Goal: Information Seeking & Learning: Learn about a topic

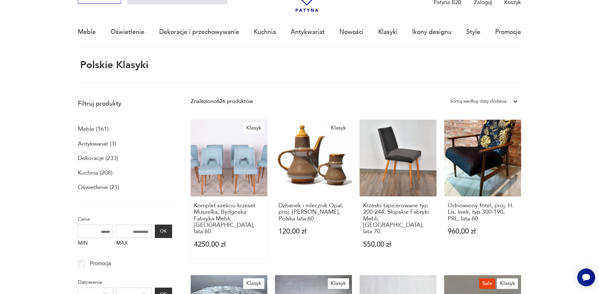
click at [233, 163] on link "Klasyk Komplet sześciu krzeseł Muszelka, Bydgoska Fabryka Mebli, [GEOGRAPHIC_DA…" at bounding box center [229, 192] width 77 height 144
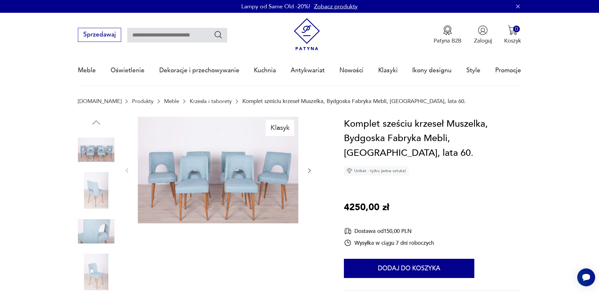
click at [310, 170] on icon "button" at bounding box center [309, 171] width 6 height 6
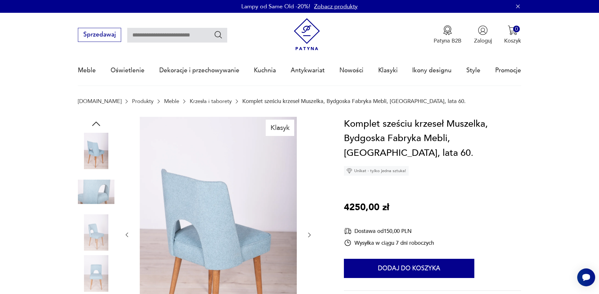
scroll to position [98, 0]
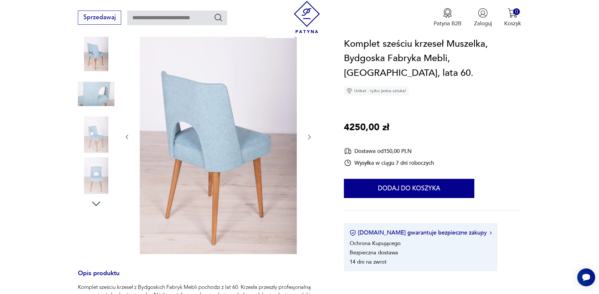
click at [308, 137] on icon "button" at bounding box center [309, 137] width 6 height 6
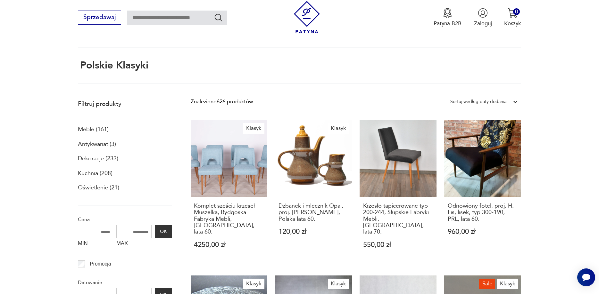
scroll to position [169, 0]
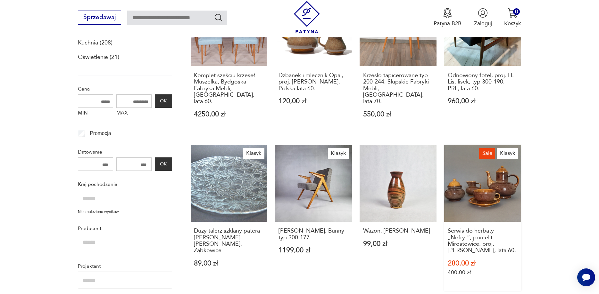
click at [480, 187] on link "Sale Klasyk Serwis do herbaty „Nefryt”, porcelit Mirostowice, proj. [PERSON_NAM…" at bounding box center [482, 218] width 77 height 146
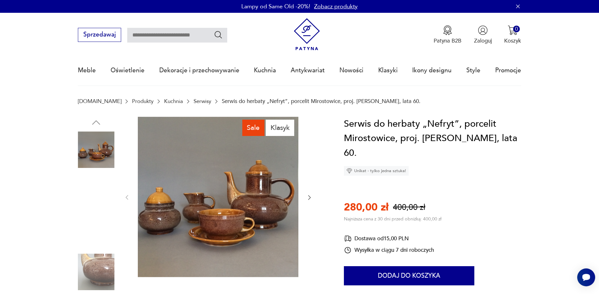
click at [100, 267] on img at bounding box center [96, 272] width 37 height 37
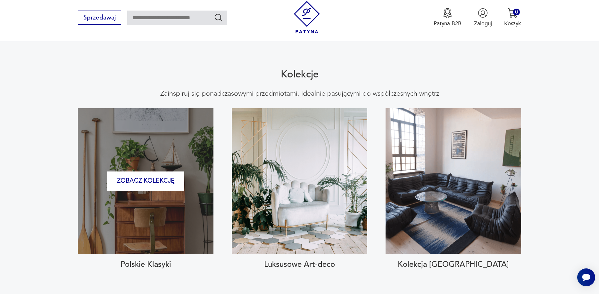
scroll to position [732, 0]
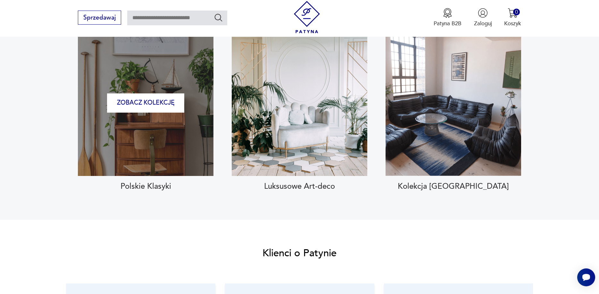
click at [181, 137] on div "Zobacz kolekcję" at bounding box center [146, 103] width 136 height 146
click at [194, 136] on div "Zobacz kolekcję" at bounding box center [146, 103] width 136 height 146
click at [158, 94] on button "Zobacz kolekcję" at bounding box center [145, 104] width 77 height 20
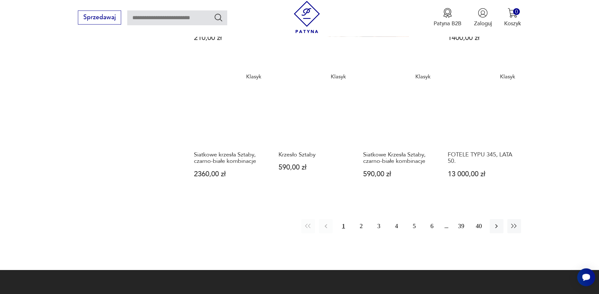
scroll to position [561, 0]
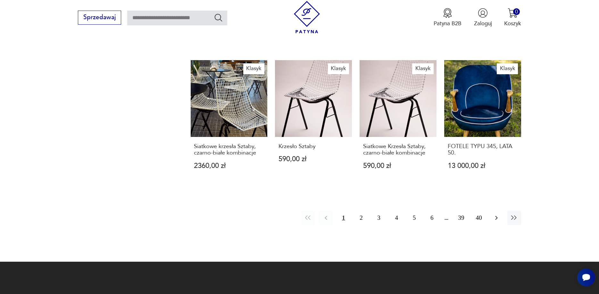
click at [496, 214] on icon "button" at bounding box center [496, 218] width 8 height 8
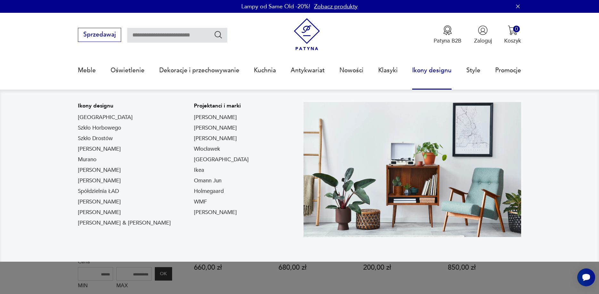
click at [427, 71] on link "Ikony designu" at bounding box center [431, 70] width 39 height 29
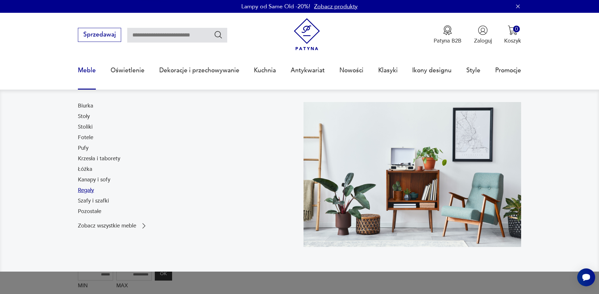
click at [87, 189] on link "Regały" at bounding box center [86, 191] width 16 height 8
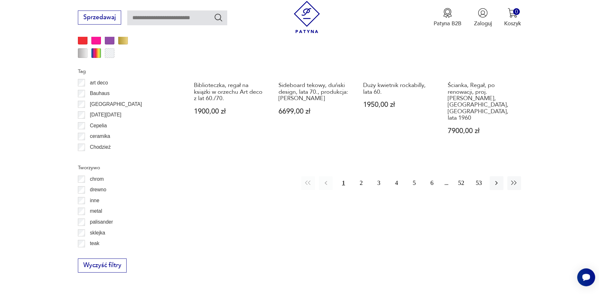
scroll to position [814, 0]
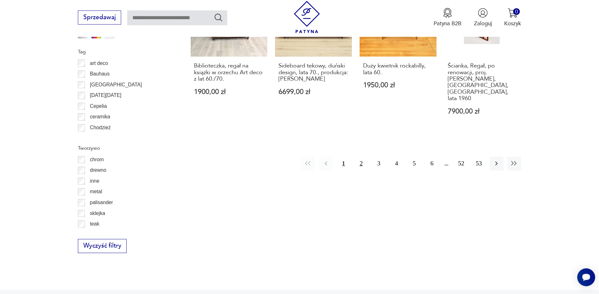
click at [362, 157] on button "2" at bounding box center [361, 164] width 14 height 14
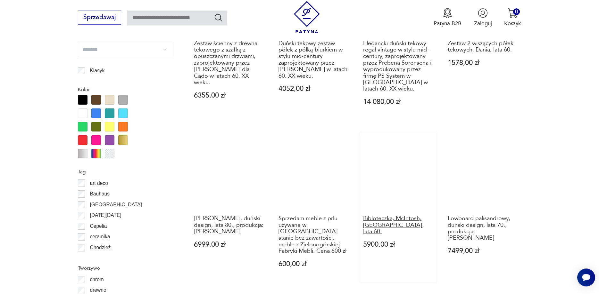
scroll to position [704, 0]
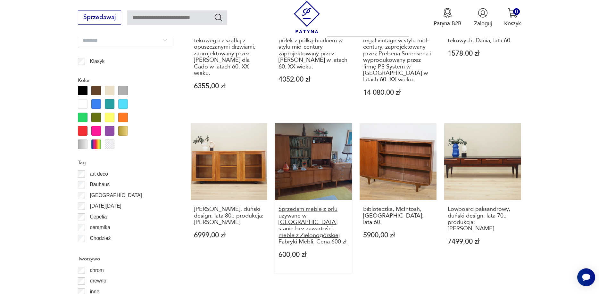
click at [301, 226] on h3 "Sprzedam meble z prlu używane w [GEOGRAPHIC_DATA] stanie bez zawartości. meble …" at bounding box center [313, 225] width 70 height 39
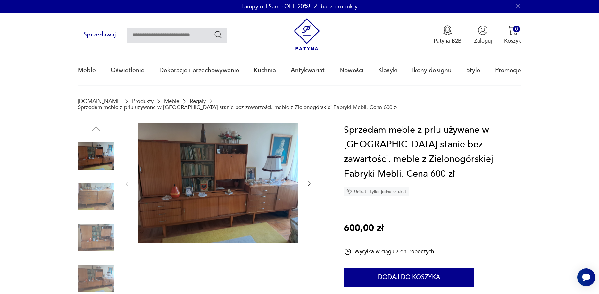
click at [102, 230] on img at bounding box center [96, 237] width 37 height 37
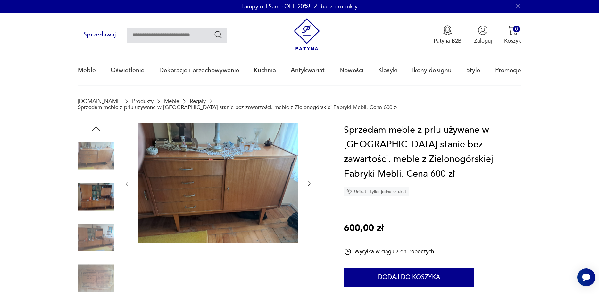
click at [94, 196] on img at bounding box center [96, 196] width 37 height 37
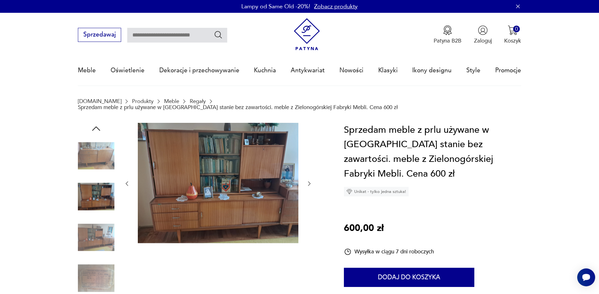
click at [98, 271] on img at bounding box center [96, 278] width 37 height 37
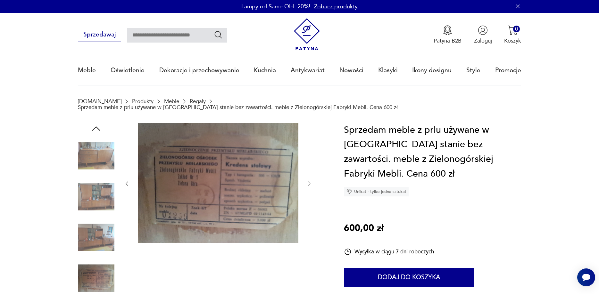
click at [99, 151] on img at bounding box center [96, 156] width 37 height 37
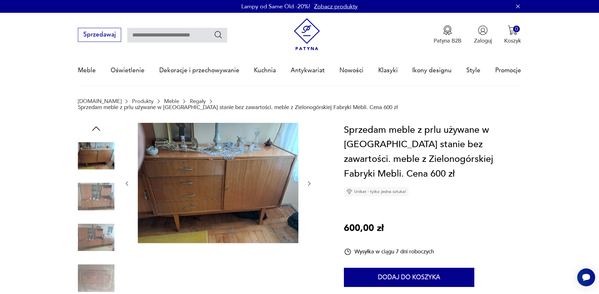
click at [104, 194] on img at bounding box center [96, 196] width 37 height 37
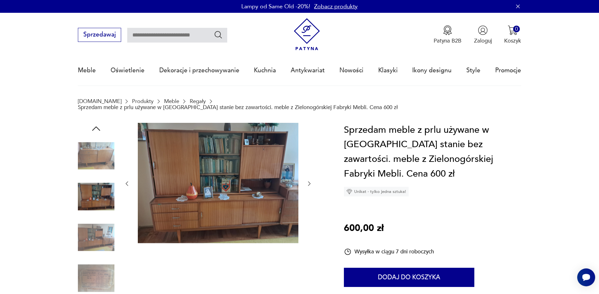
drag, startPoint x: 170, startPoint y: 41, endPoint x: 164, endPoint y: 40, distance: 5.5
click at [168, 41] on input "text" at bounding box center [177, 35] width 100 height 15
type input "*******"
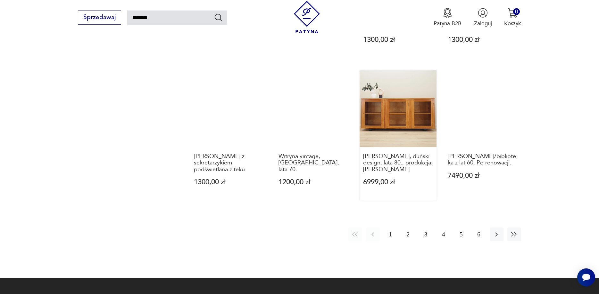
scroll to position [494, 0]
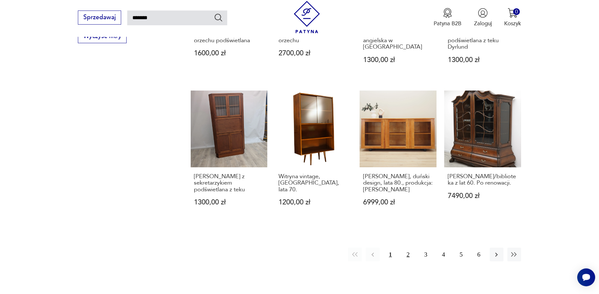
click at [409, 262] on button "2" at bounding box center [408, 255] width 14 height 14
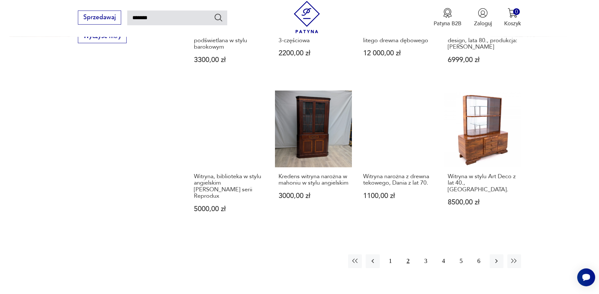
scroll to position [625, 0]
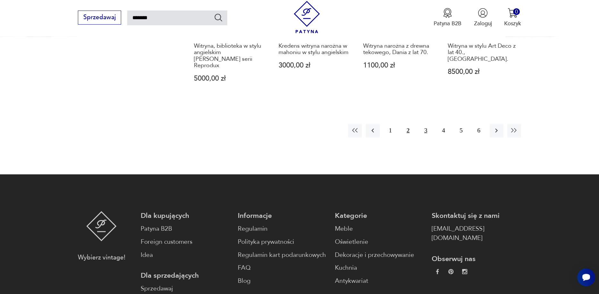
click at [425, 127] on button "3" at bounding box center [426, 131] width 14 height 14
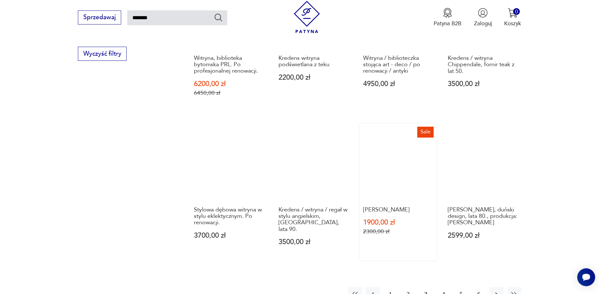
scroll to position [527, 0]
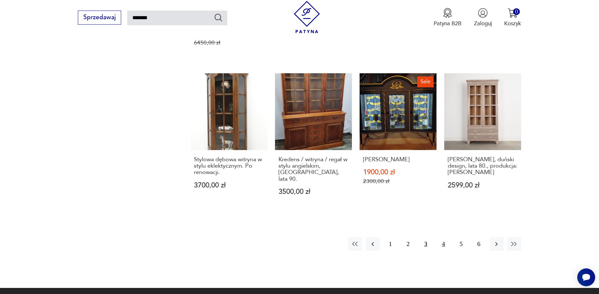
click at [444, 238] on button "4" at bounding box center [443, 244] width 14 height 14
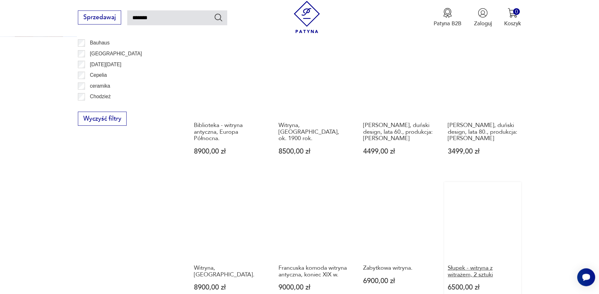
scroll to position [462, 0]
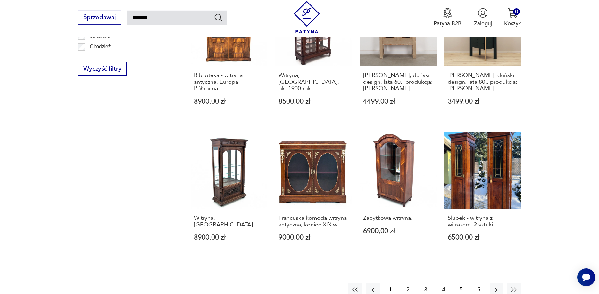
click at [460, 289] on button "5" at bounding box center [461, 290] width 14 height 14
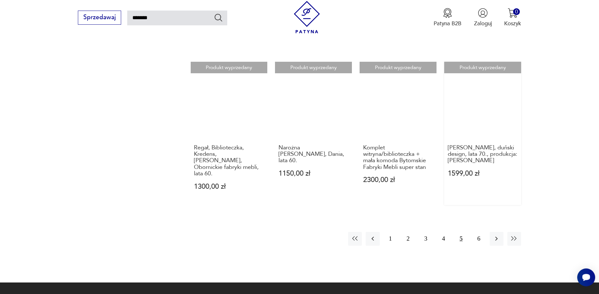
scroll to position [561, 0]
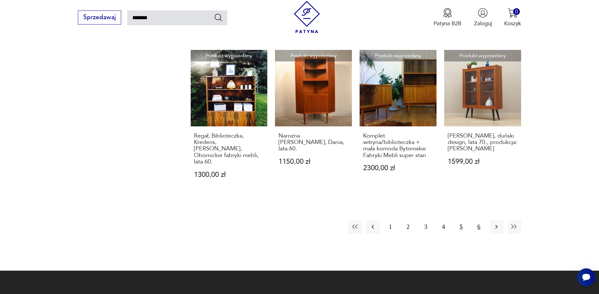
click at [479, 220] on button "6" at bounding box center [479, 227] width 14 height 14
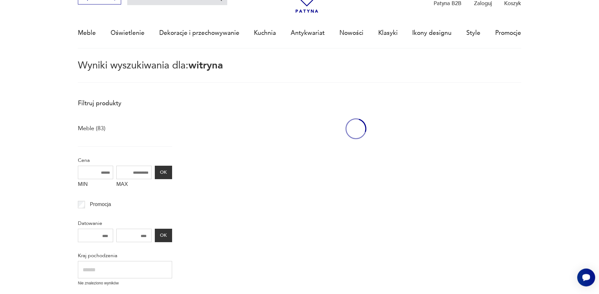
scroll to position [37, 0]
